Goal: Navigation & Orientation: Find specific page/section

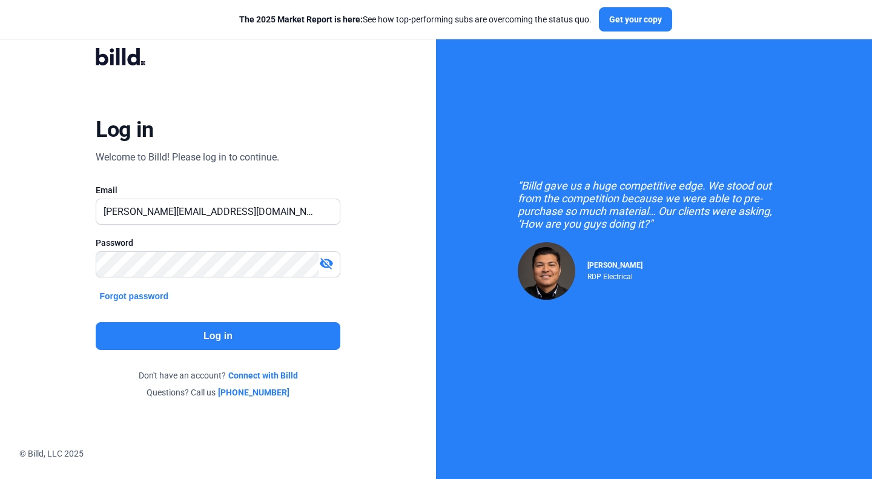
click at [286, 335] on button "Log in" at bounding box center [218, 336] width 244 height 28
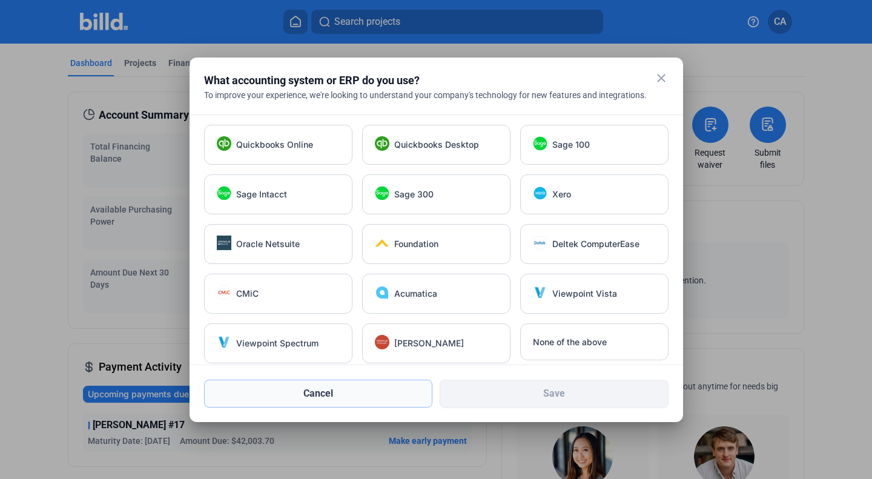
click at [305, 391] on button "Cancel" at bounding box center [318, 394] width 229 height 28
